Goal: Navigation & Orientation: Find specific page/section

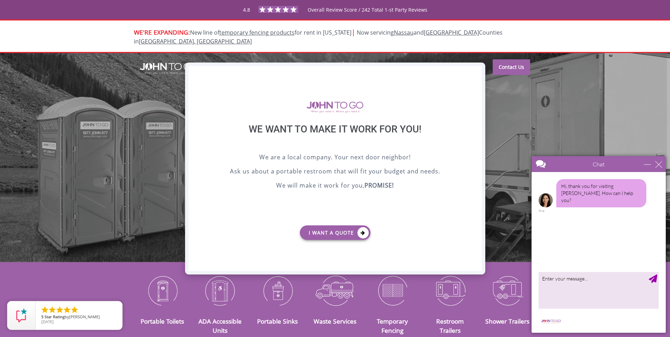
click at [478, 71] on div "X" at bounding box center [475, 72] width 11 height 12
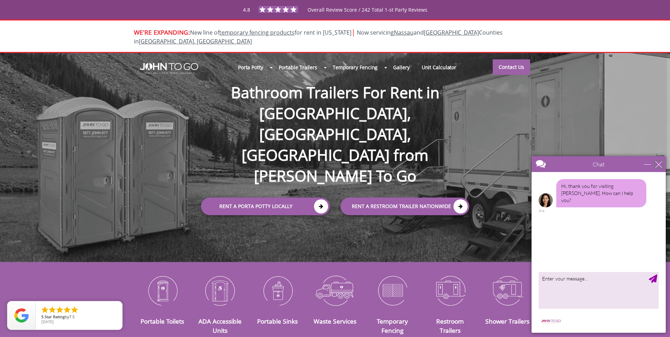
click at [658, 163] on div "close" at bounding box center [658, 164] width 7 height 7
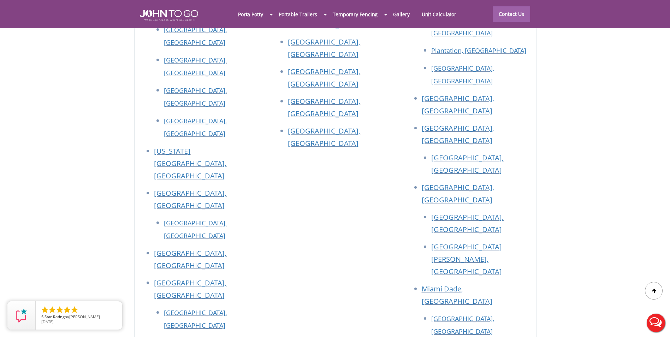
scroll to position [2676, 0]
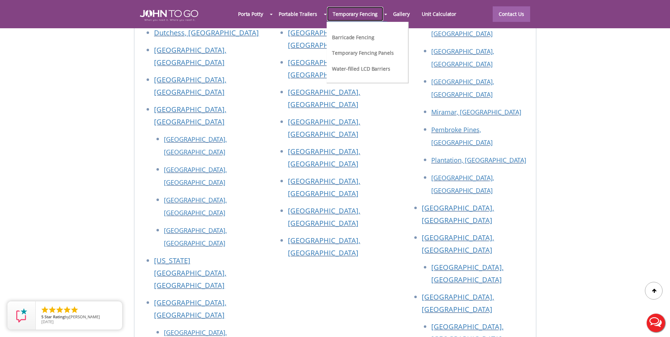
click at [362, 12] on link "Temporary Fencing" at bounding box center [355, 13] width 57 height 15
